Goal: Browse casually: Explore the website without a specific task or goal

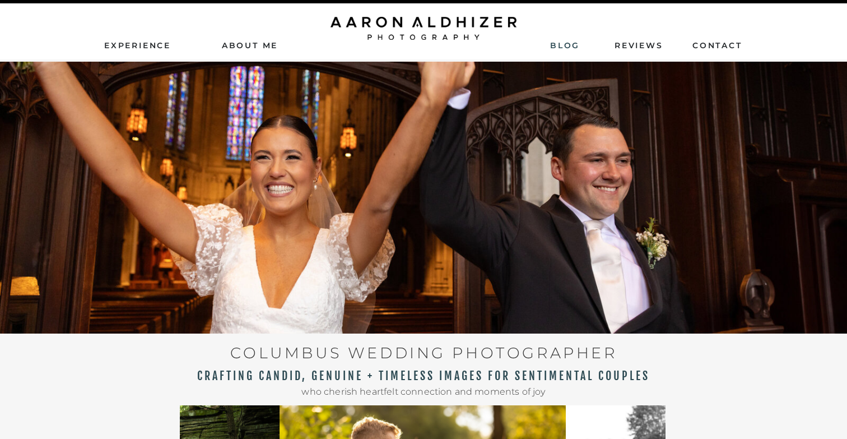
click at [564, 44] on nav "Blog" at bounding box center [564, 45] width 29 height 10
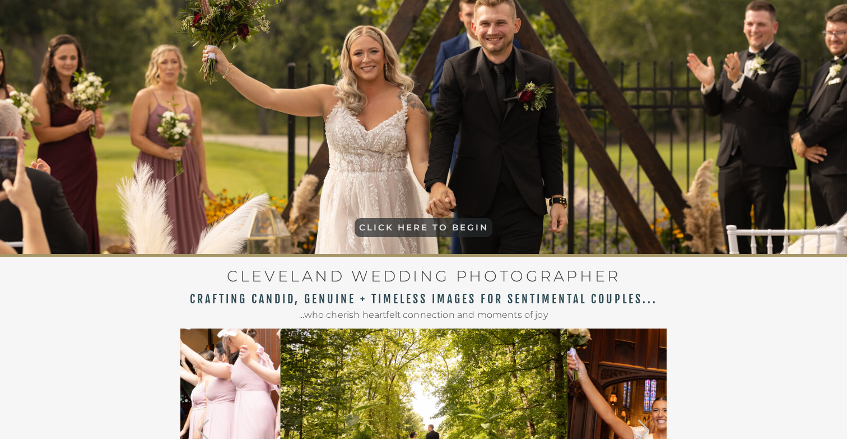
click at [413, 230] on p "CLICK HERE TO BEGIN" at bounding box center [424, 228] width 136 height 13
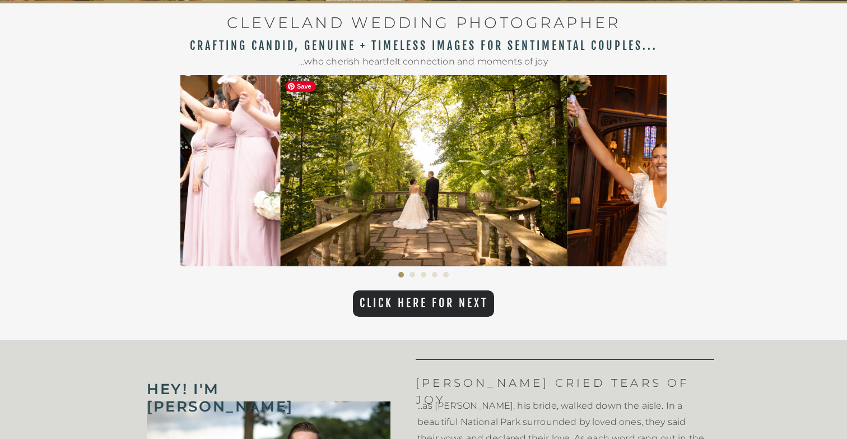
scroll to position [405, 0]
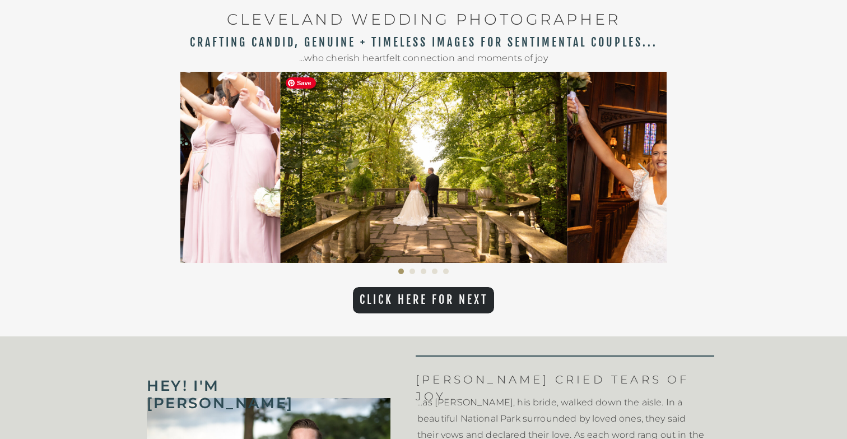
click at [448, 217] on img at bounding box center [423, 167] width 287 height 191
click at [446, 309] on div at bounding box center [423, 300] width 141 height 26
